Goal: Task Accomplishment & Management: Manage account settings

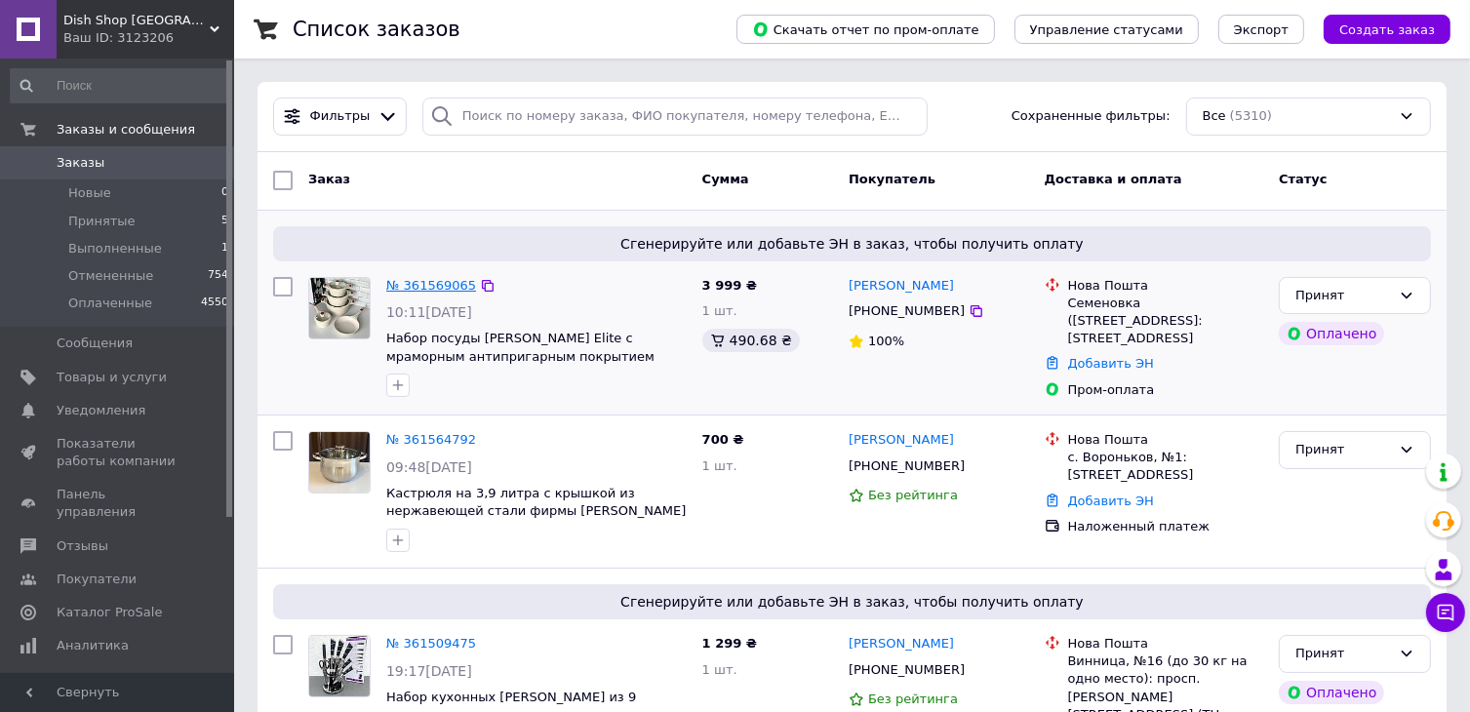
click at [417, 284] on link "№ 361569065" at bounding box center [431, 285] width 90 height 15
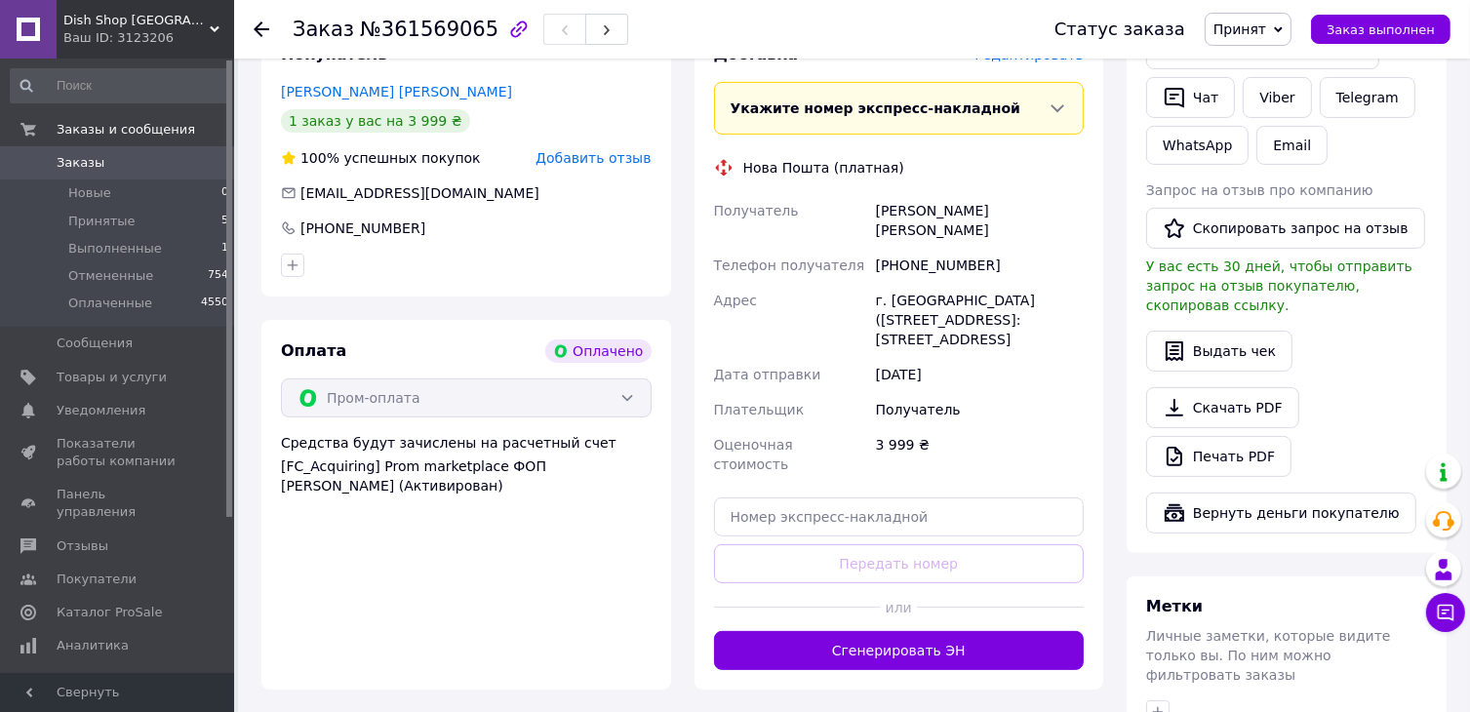
scroll to position [488, 0]
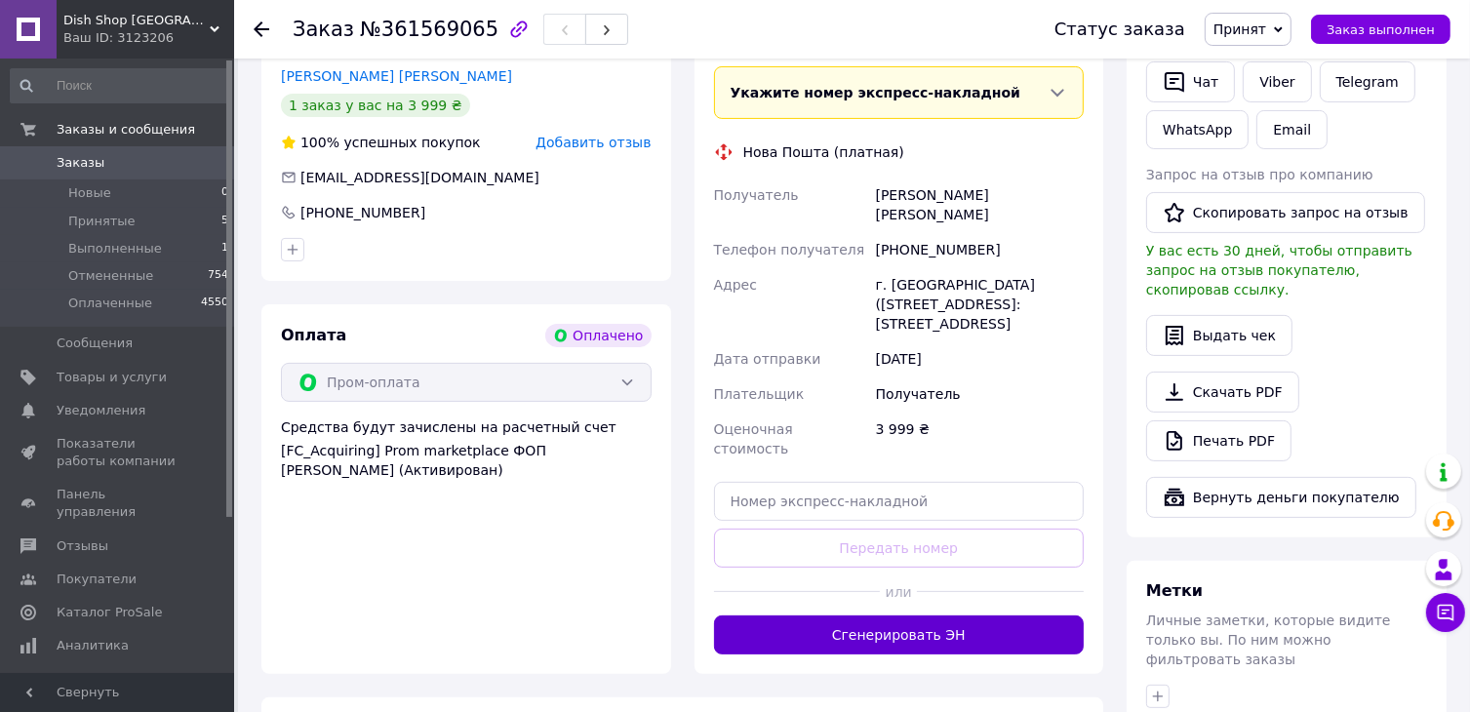
click at [891, 615] on button "Сгенерировать ЭН" at bounding box center [899, 634] width 371 height 39
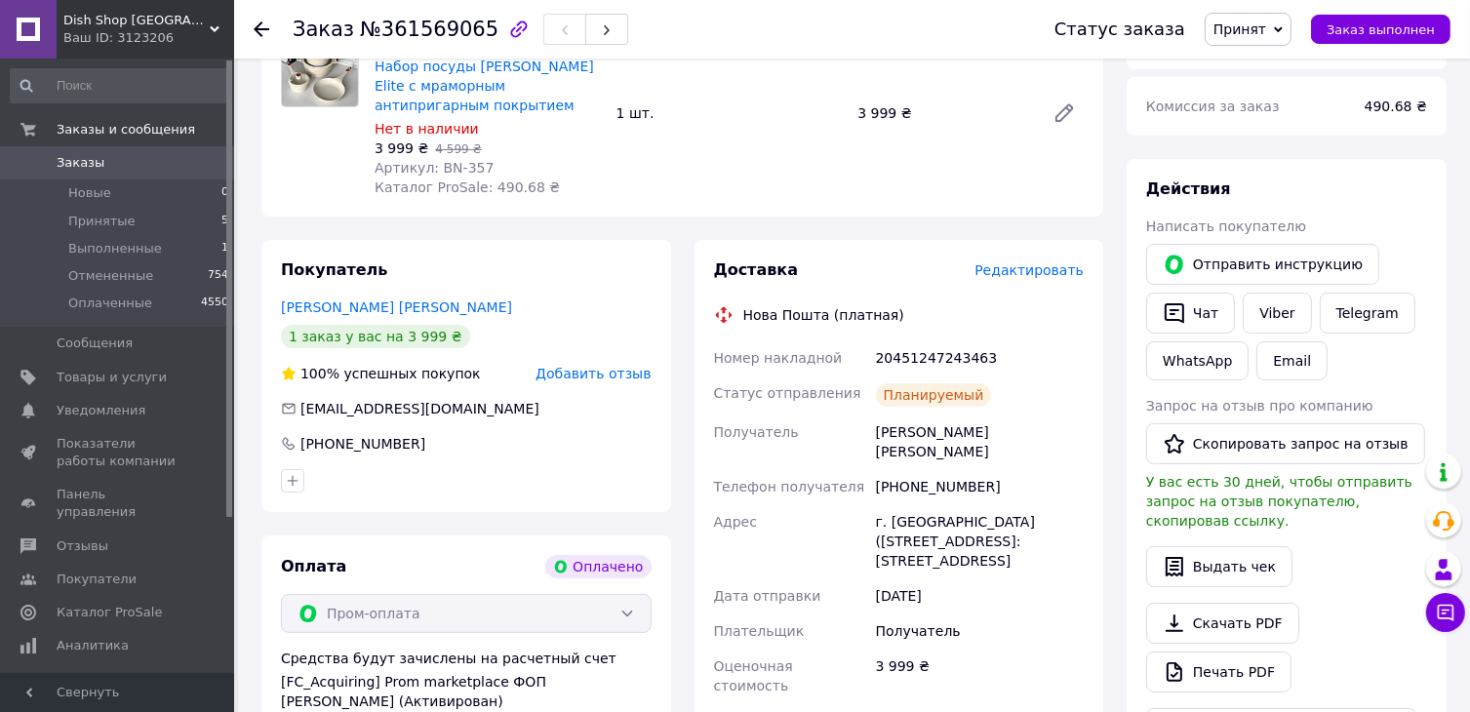
scroll to position [195, 0]
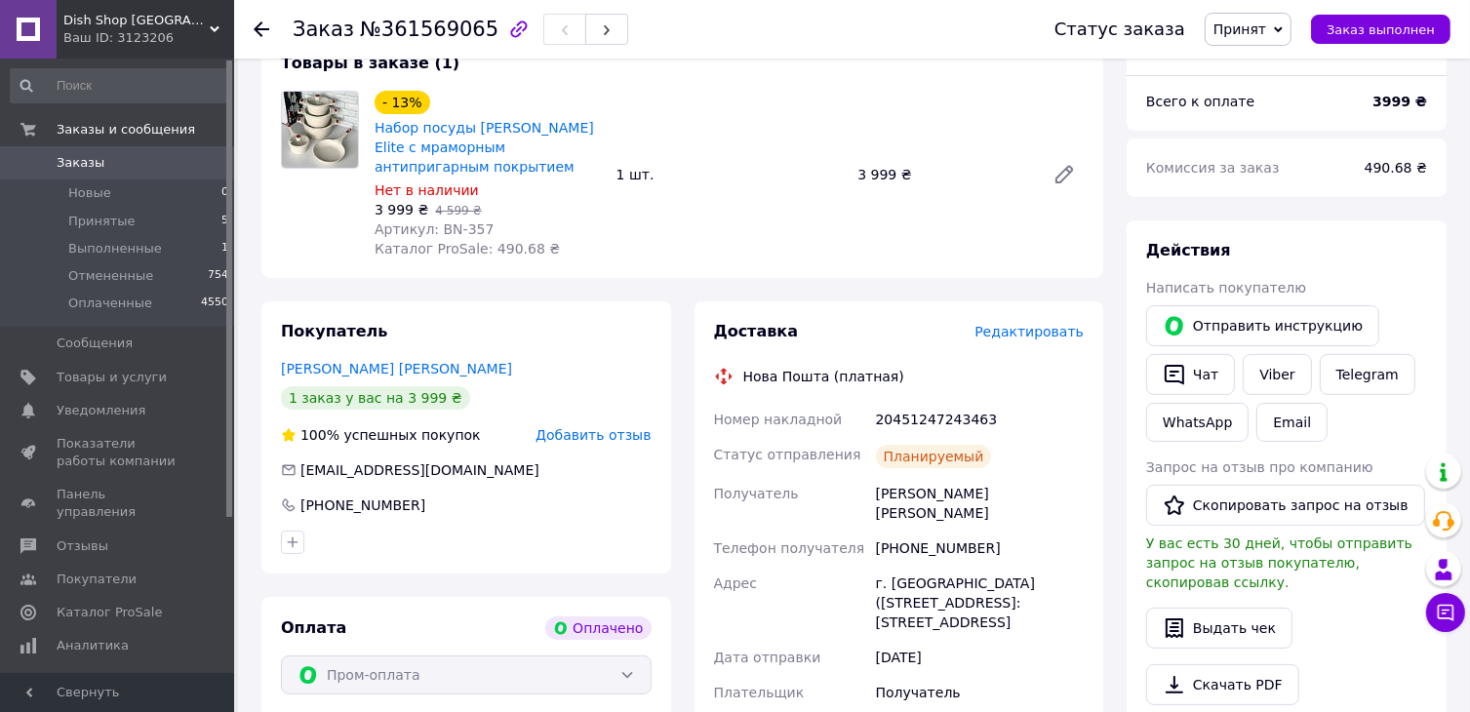
click at [259, 28] on use at bounding box center [262, 29] width 16 height 16
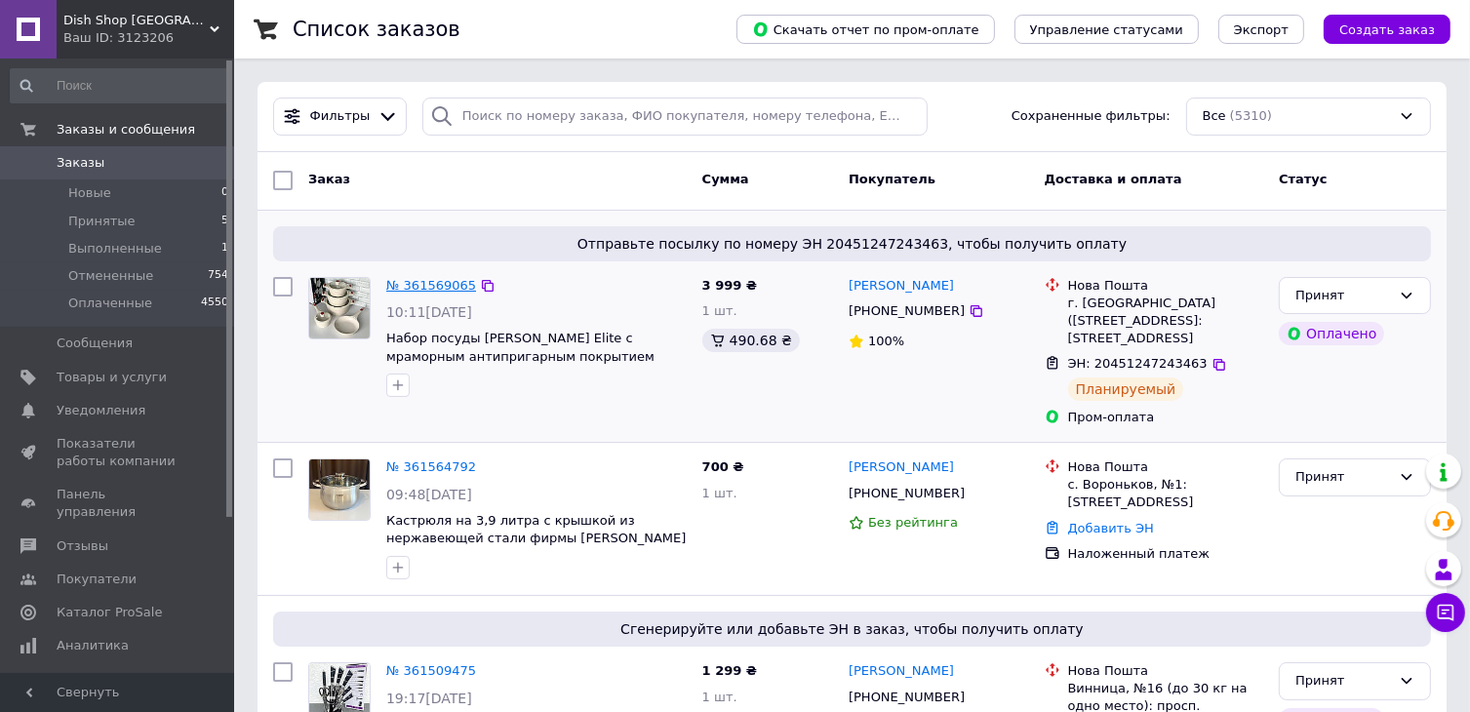
click at [429, 289] on link "№ 361569065" at bounding box center [431, 285] width 90 height 15
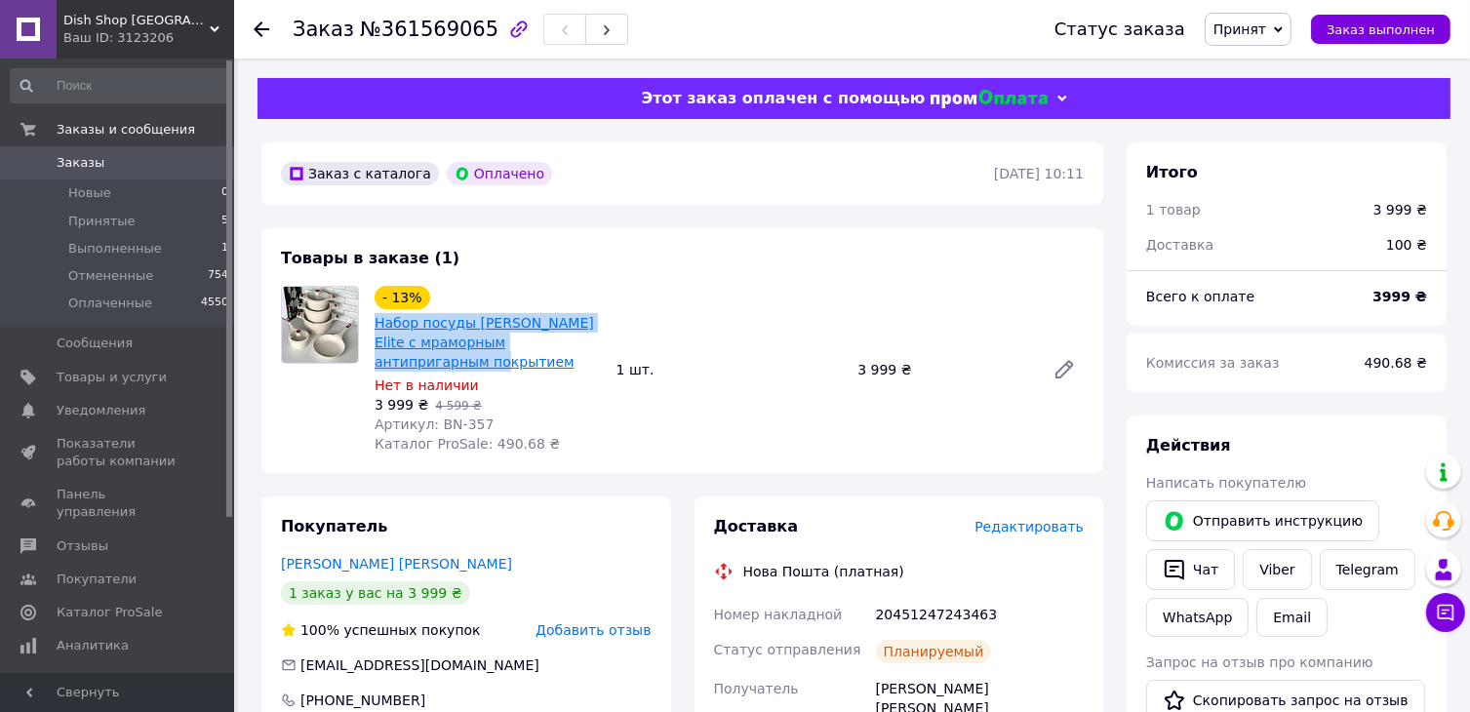
drag, startPoint x: 474, startPoint y: 368, endPoint x: 375, endPoint y: 325, distance: 108.4
click at [375, 325] on span "Набор посуды [PERSON_NAME] Elite с мраморным антипригарным покрытием" at bounding box center [488, 342] width 226 height 59
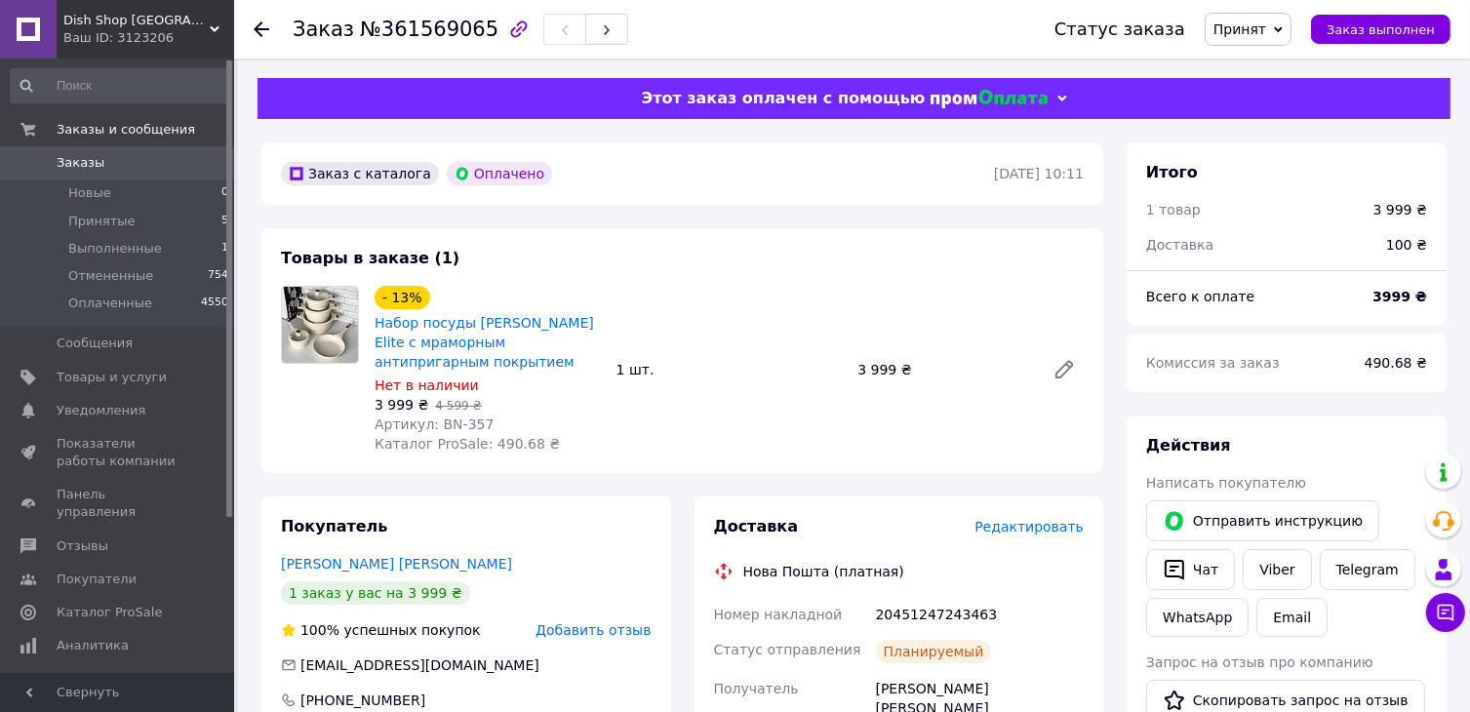
click at [258, 28] on use at bounding box center [262, 29] width 16 height 16
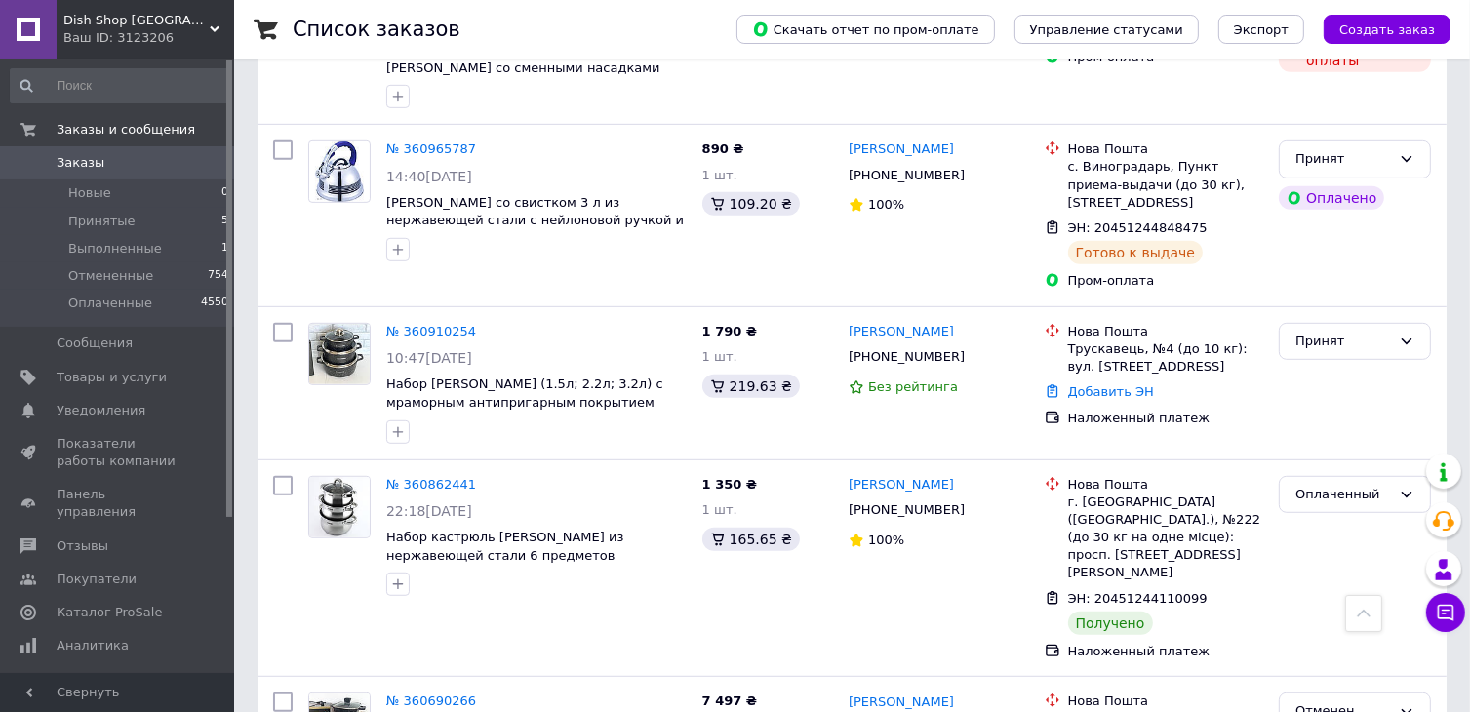
scroll to position [1073, 0]
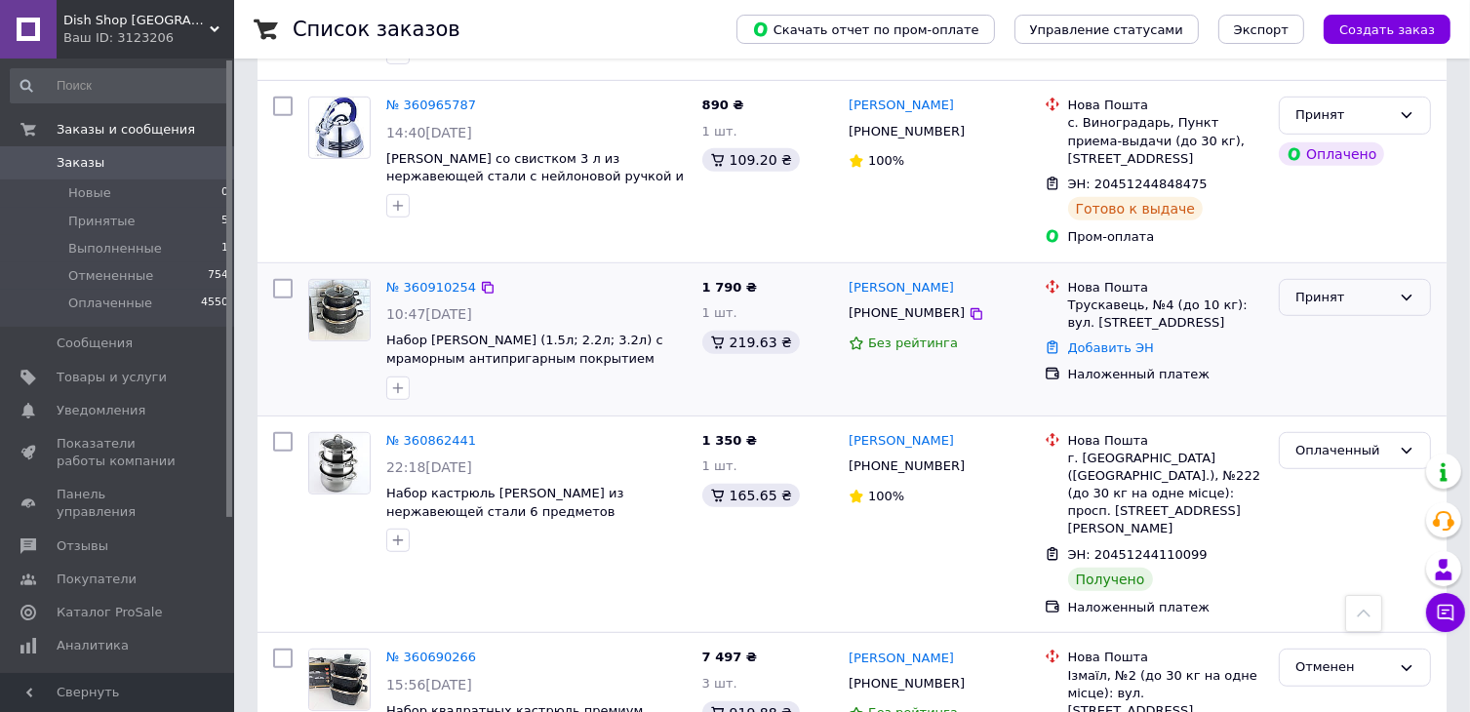
click at [1408, 290] on icon at bounding box center [1407, 298] width 16 height 16
click at [1342, 356] on li "Отменен" at bounding box center [1355, 374] width 150 height 36
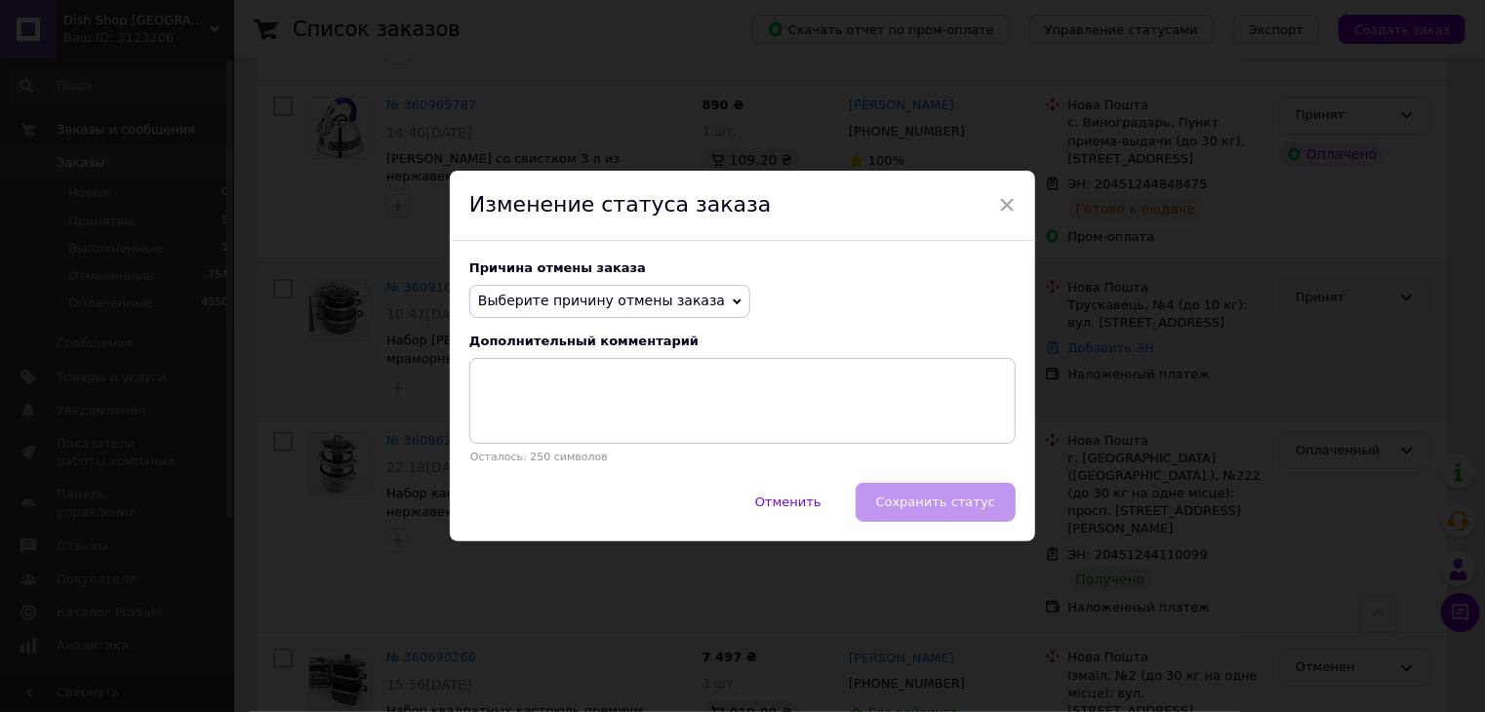
click at [733, 297] on icon at bounding box center [737, 301] width 9 height 9
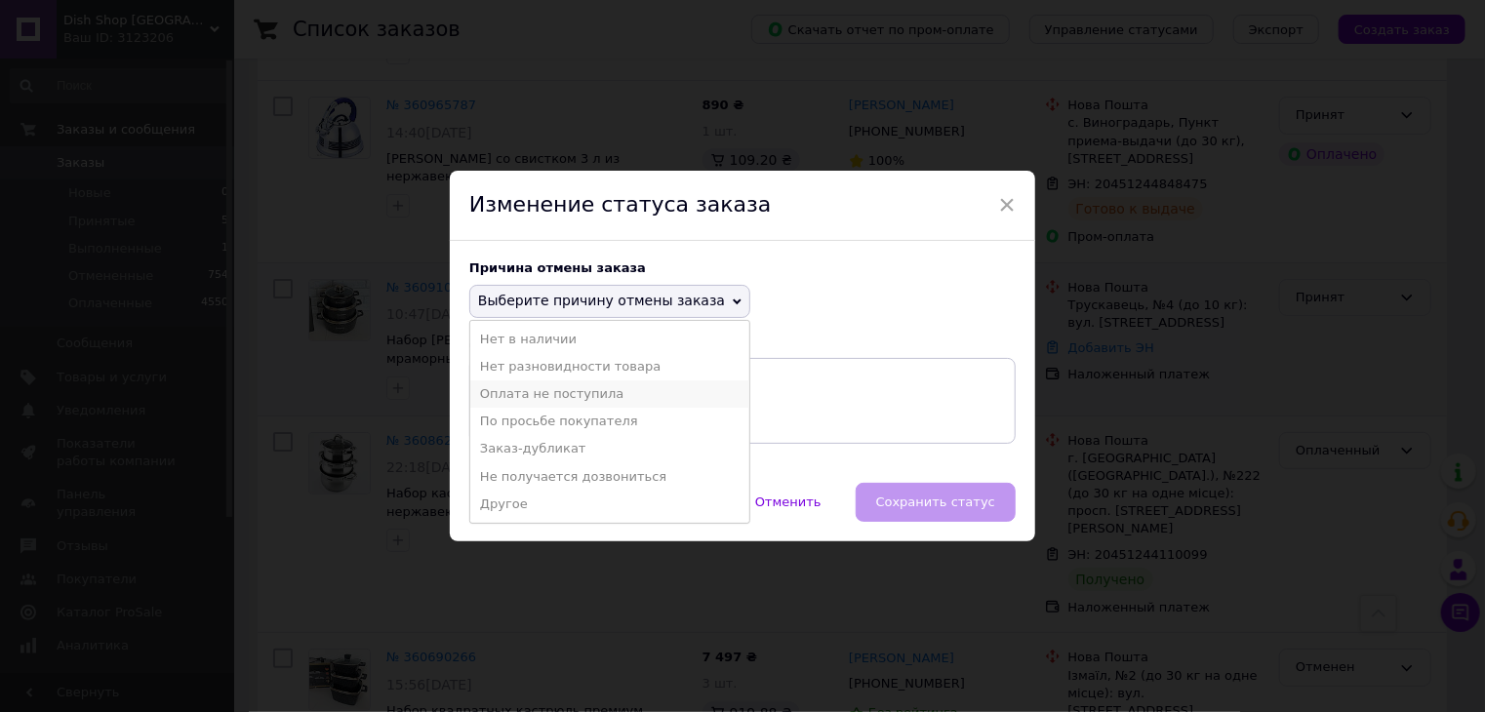
click at [577, 394] on li "Оплата не поступила" at bounding box center [609, 393] width 279 height 27
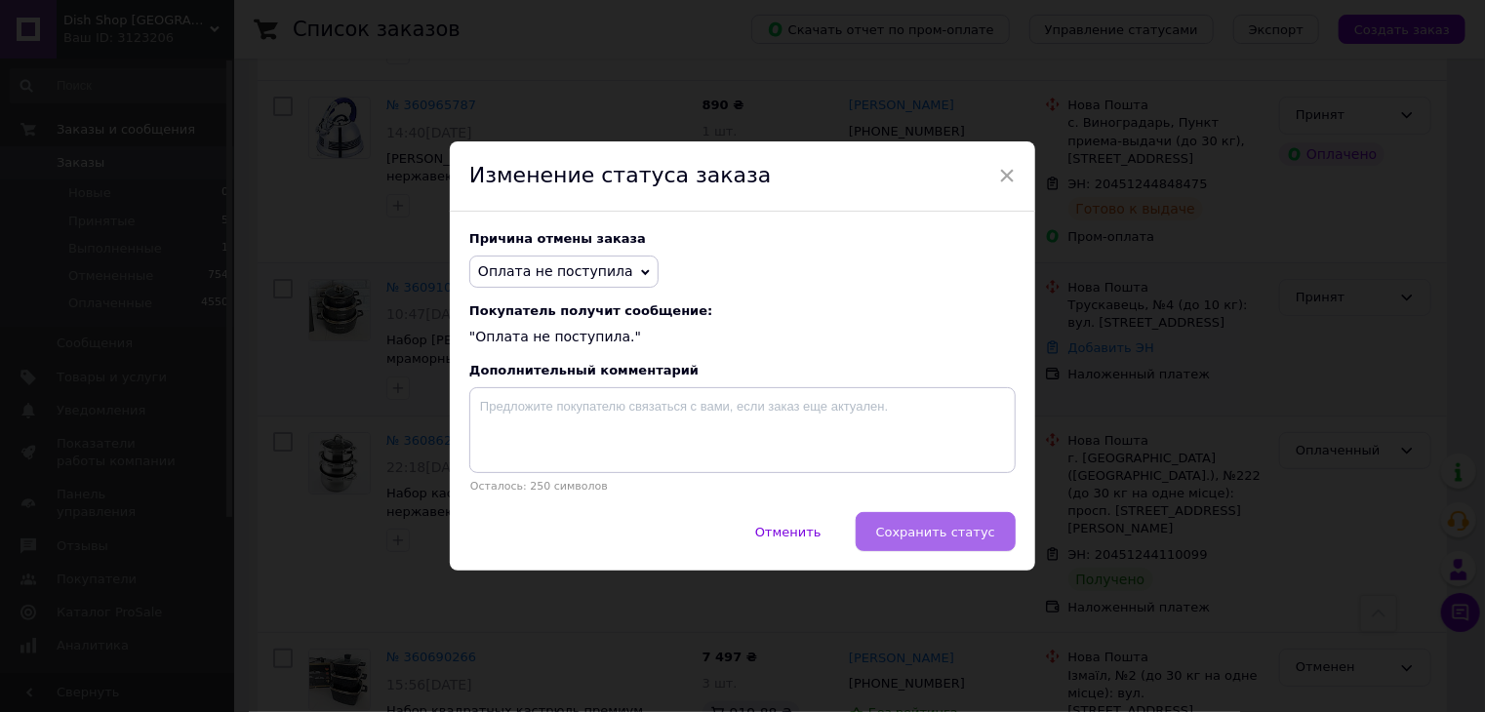
click at [918, 538] on span "Сохранить статус" at bounding box center [935, 532] width 119 height 15
